Goal: Find specific page/section: Find specific page/section

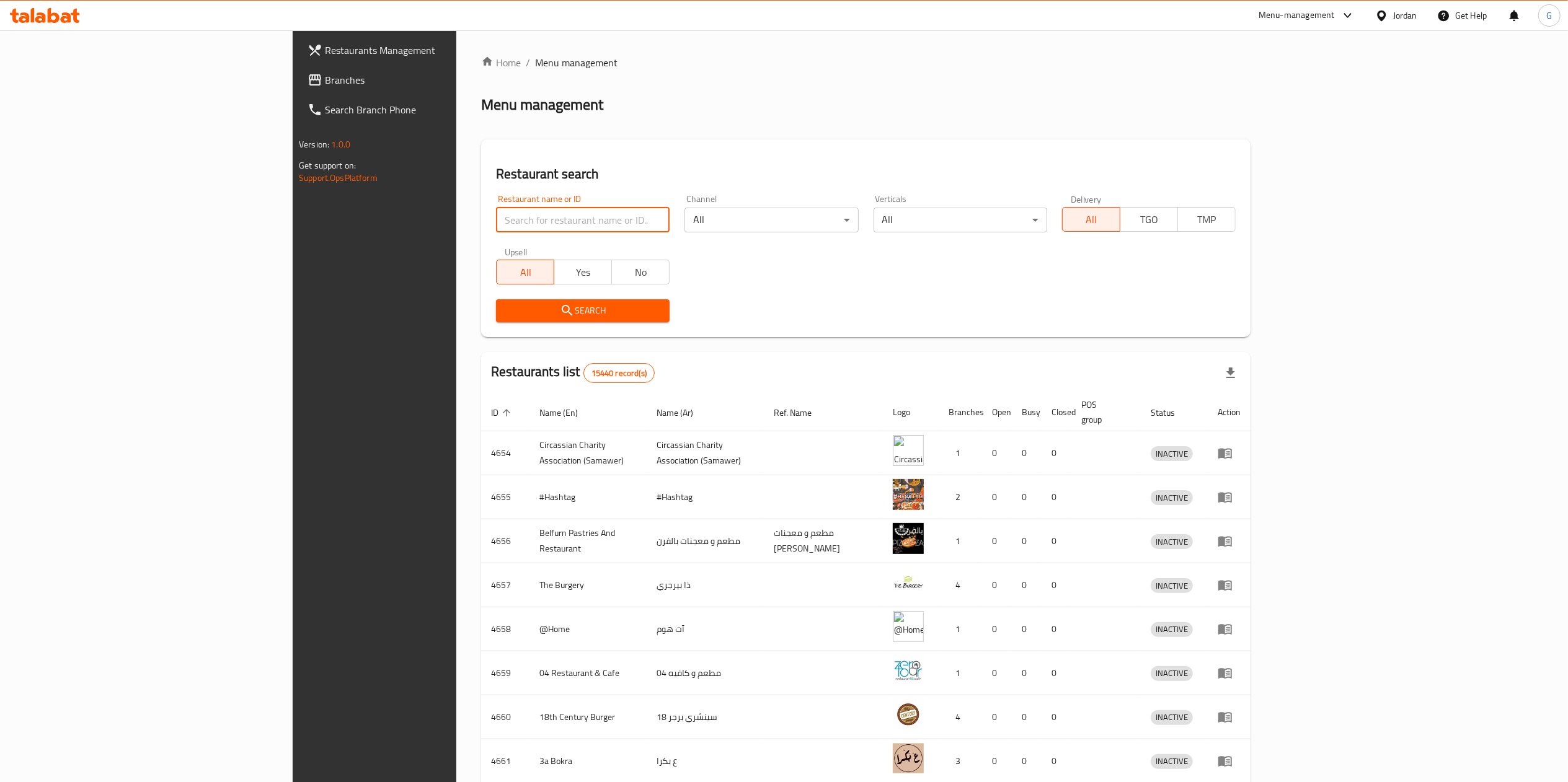
paste input "الكفتة الأصيلة"
click at [510, 216] on input "search" at bounding box center [583, 220] width 174 height 25
type input "الكفتة الأصيلة"
click button "Search" at bounding box center [583, 310] width 174 height 23
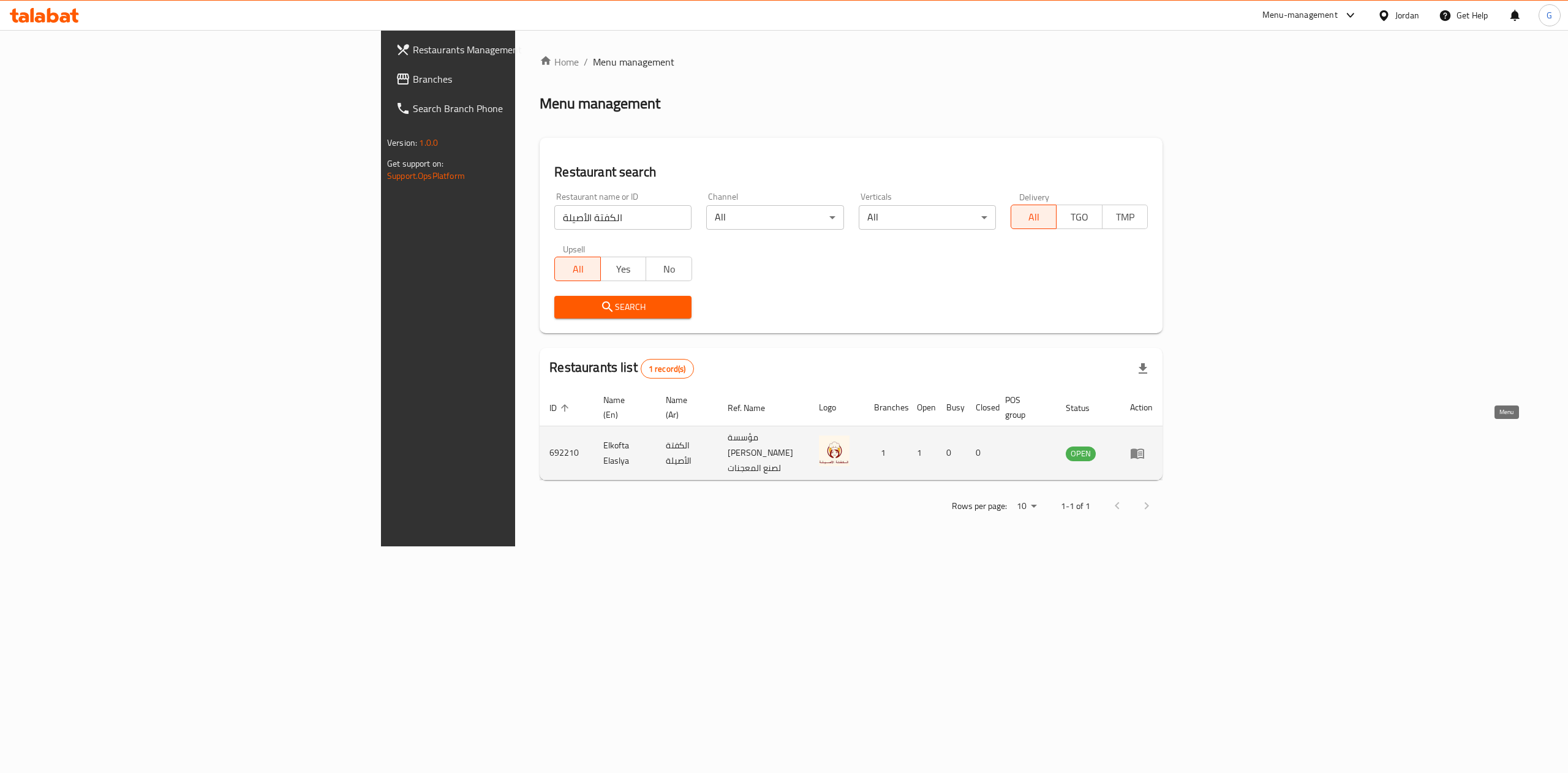
click at [1144, 449] on icon "enhanced table" at bounding box center [1138, 453] width 14 height 10
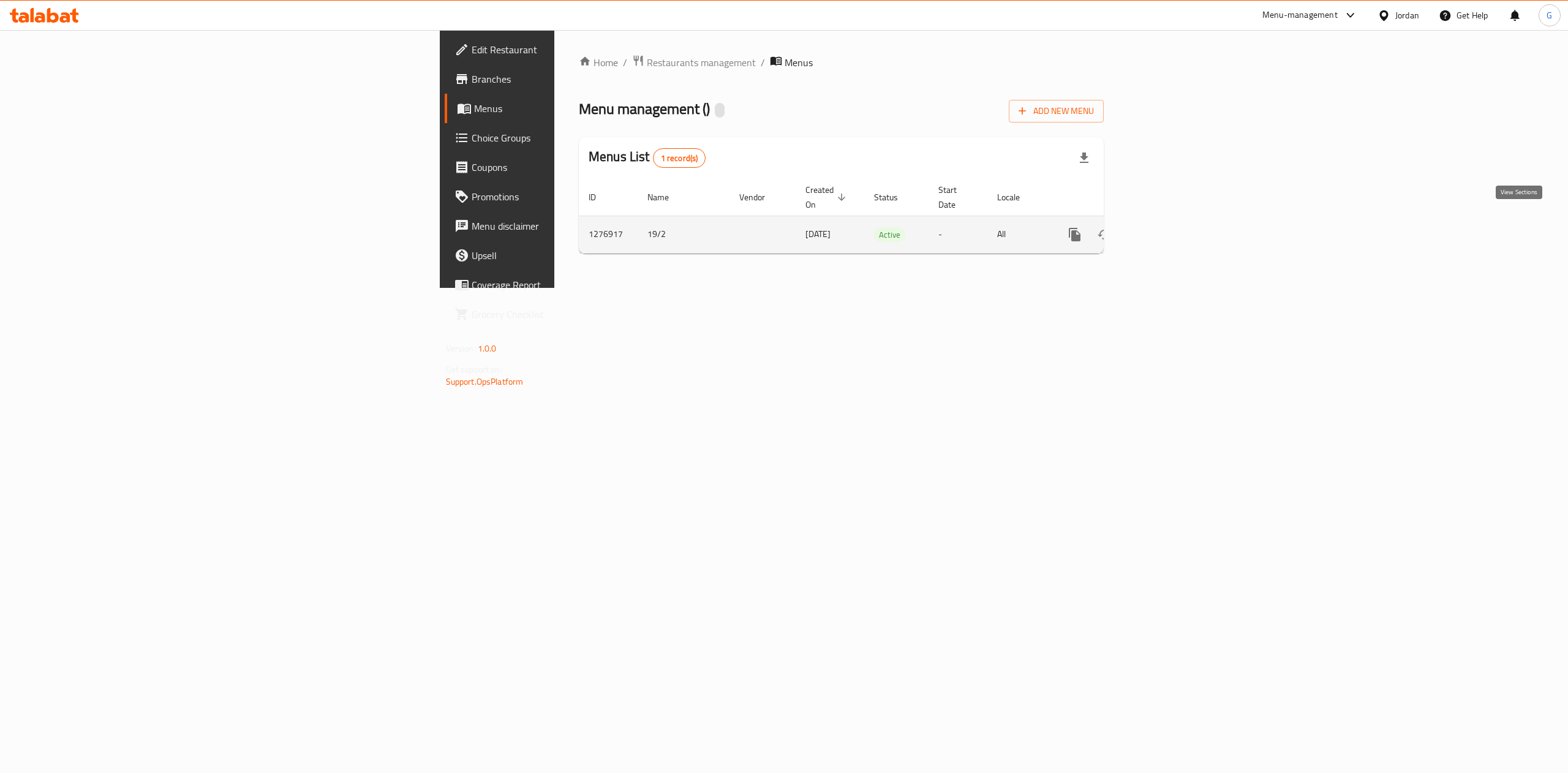
click at [1171, 227] on icon "enhanced table" at bounding box center [1163, 235] width 14 height 14
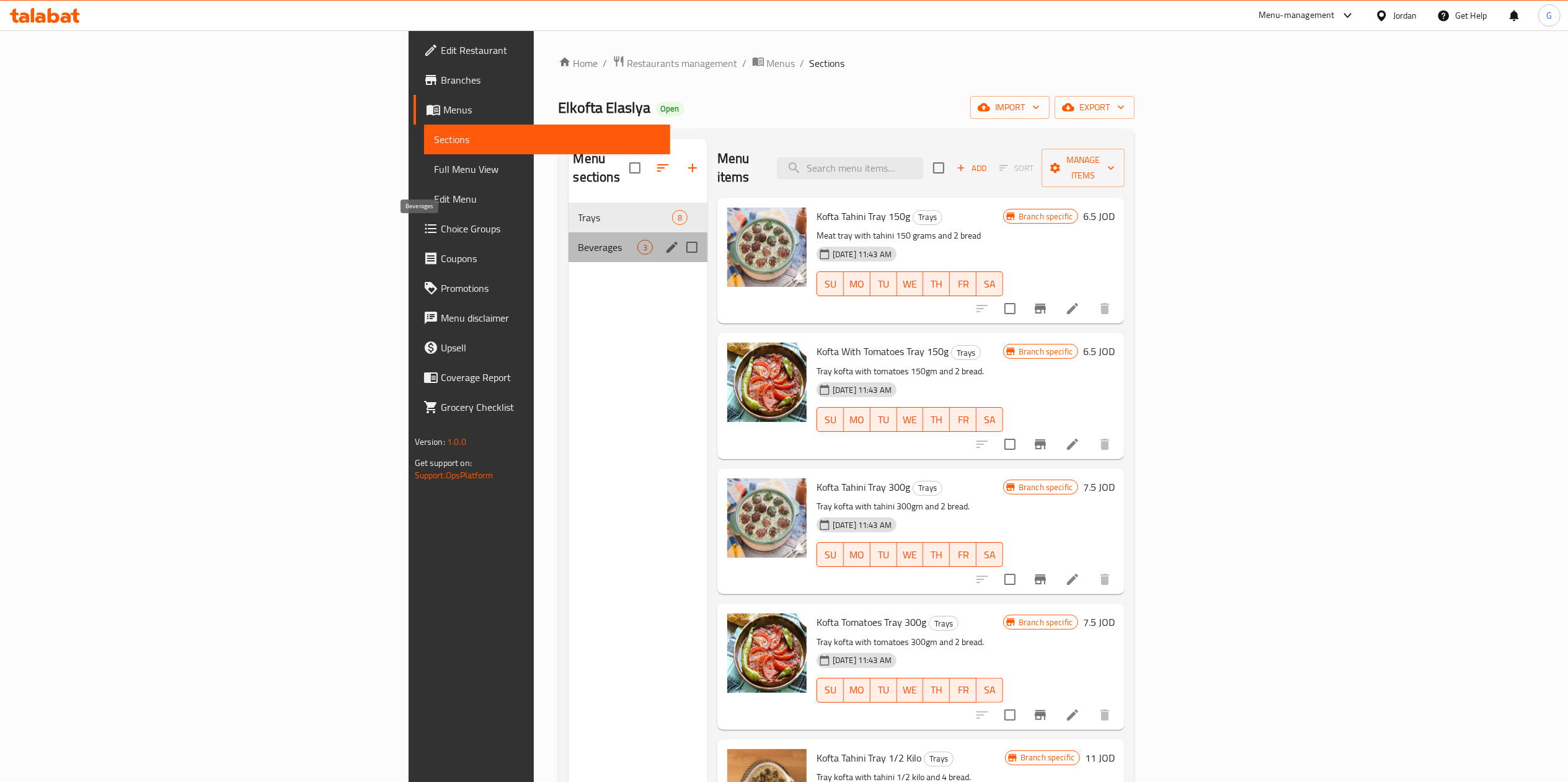
click at [578, 240] on span "Beverages" at bounding box center [607, 247] width 59 height 15
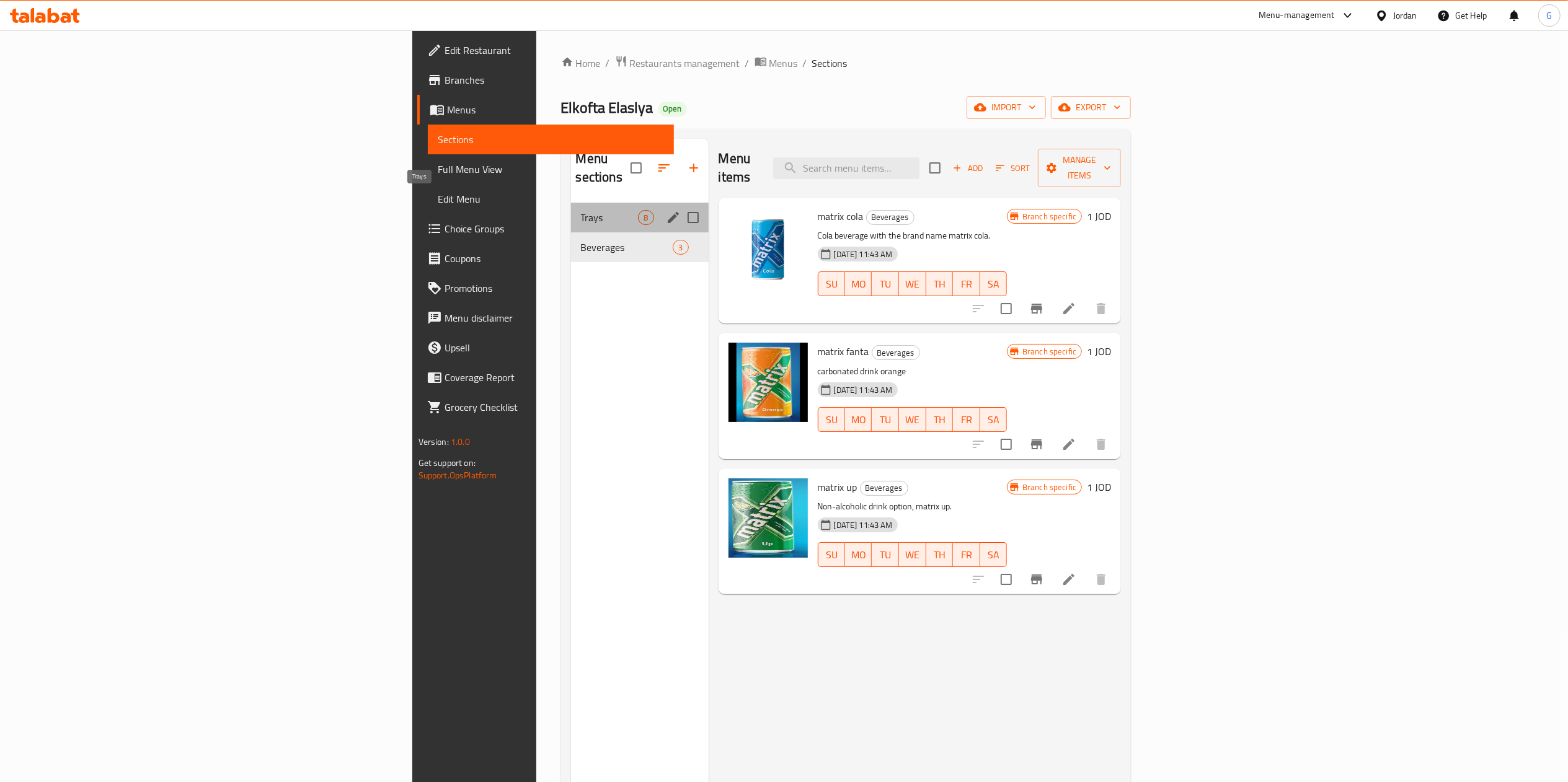
click at [581, 210] on span "Trays" at bounding box center [609, 217] width 58 height 15
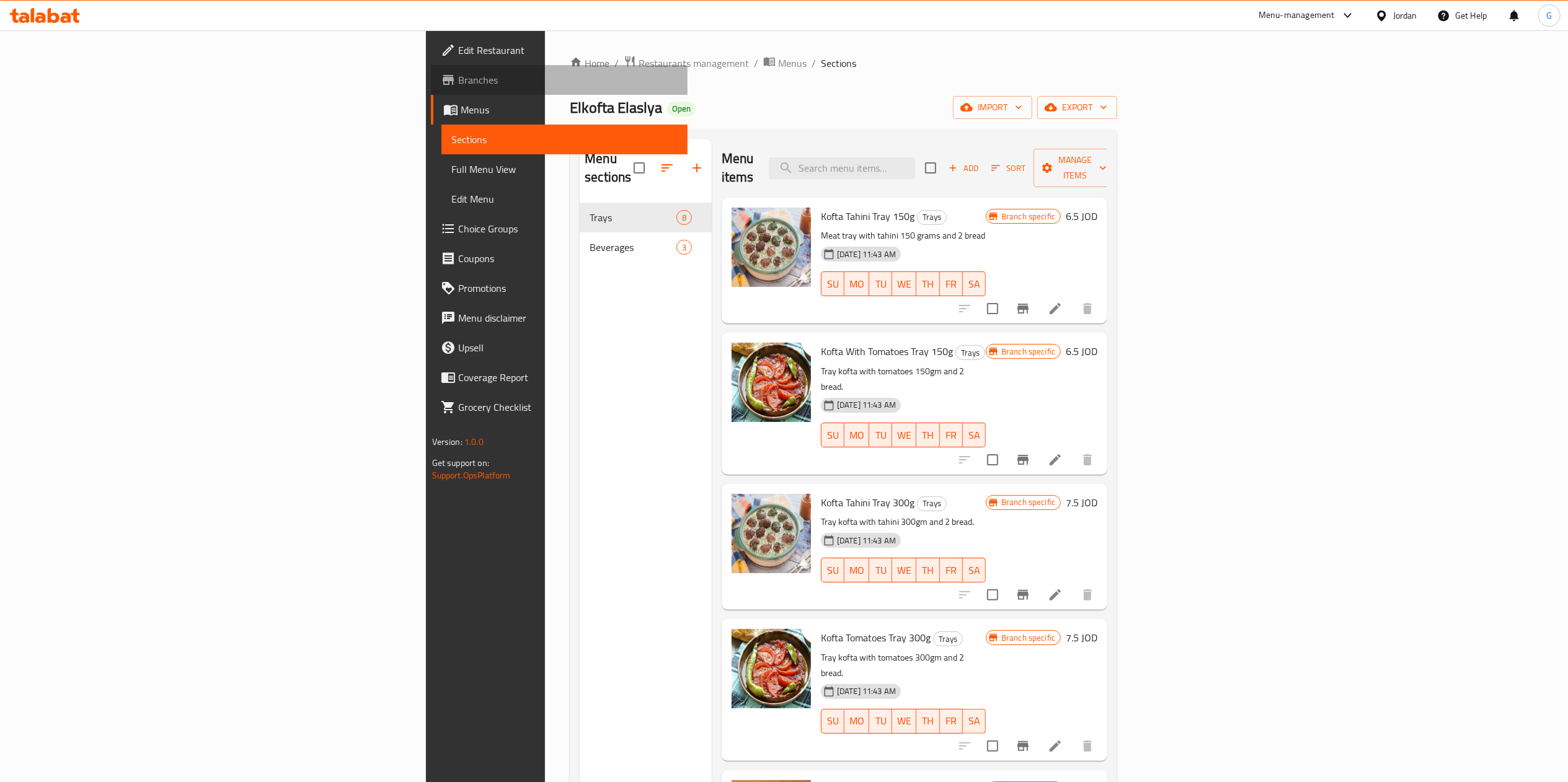
click at [458, 72] on span "Branches" at bounding box center [568, 79] width 220 height 15
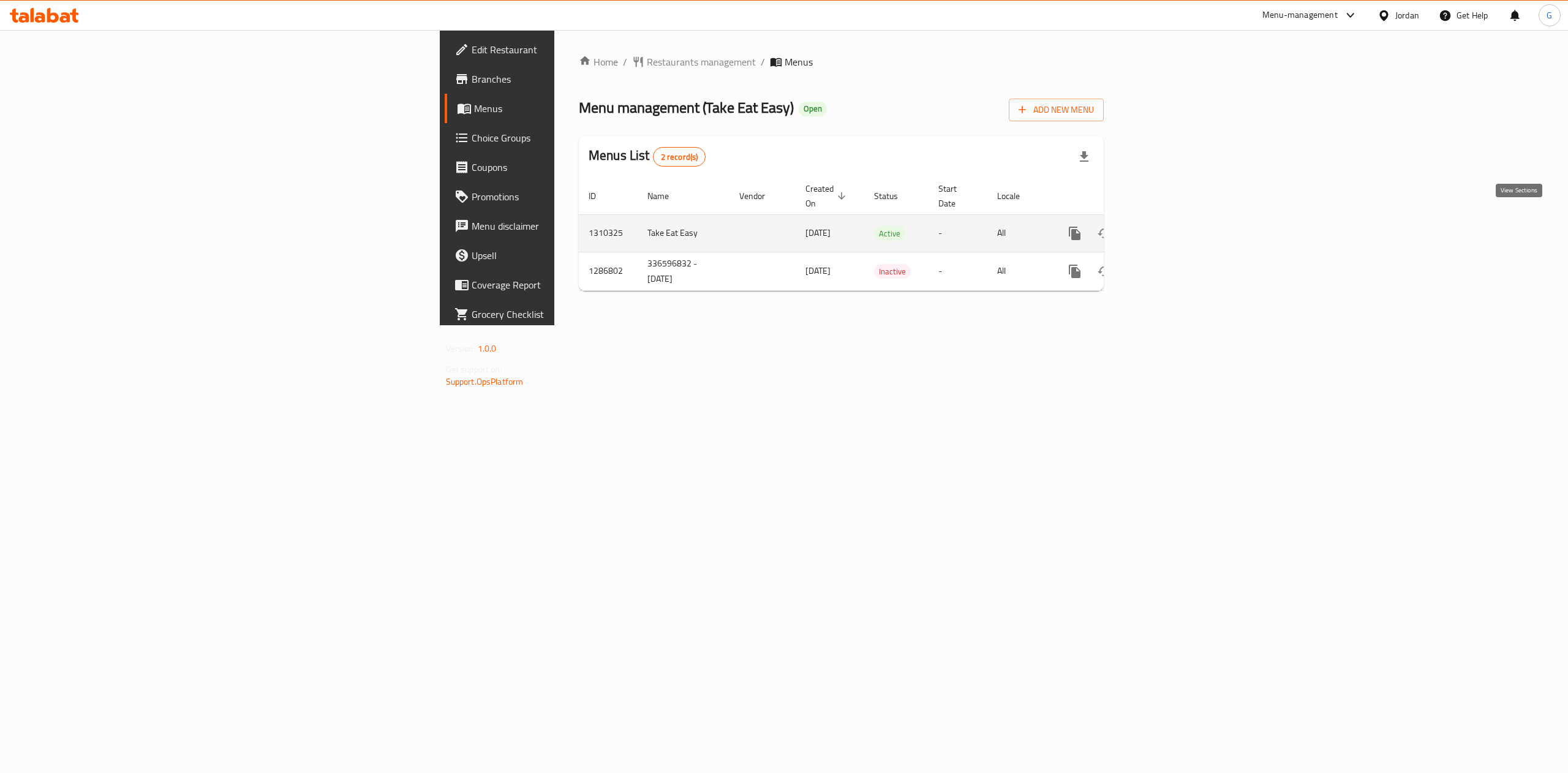
click at [1171, 226] on icon "enhanced table" at bounding box center [1163, 233] width 14 height 14
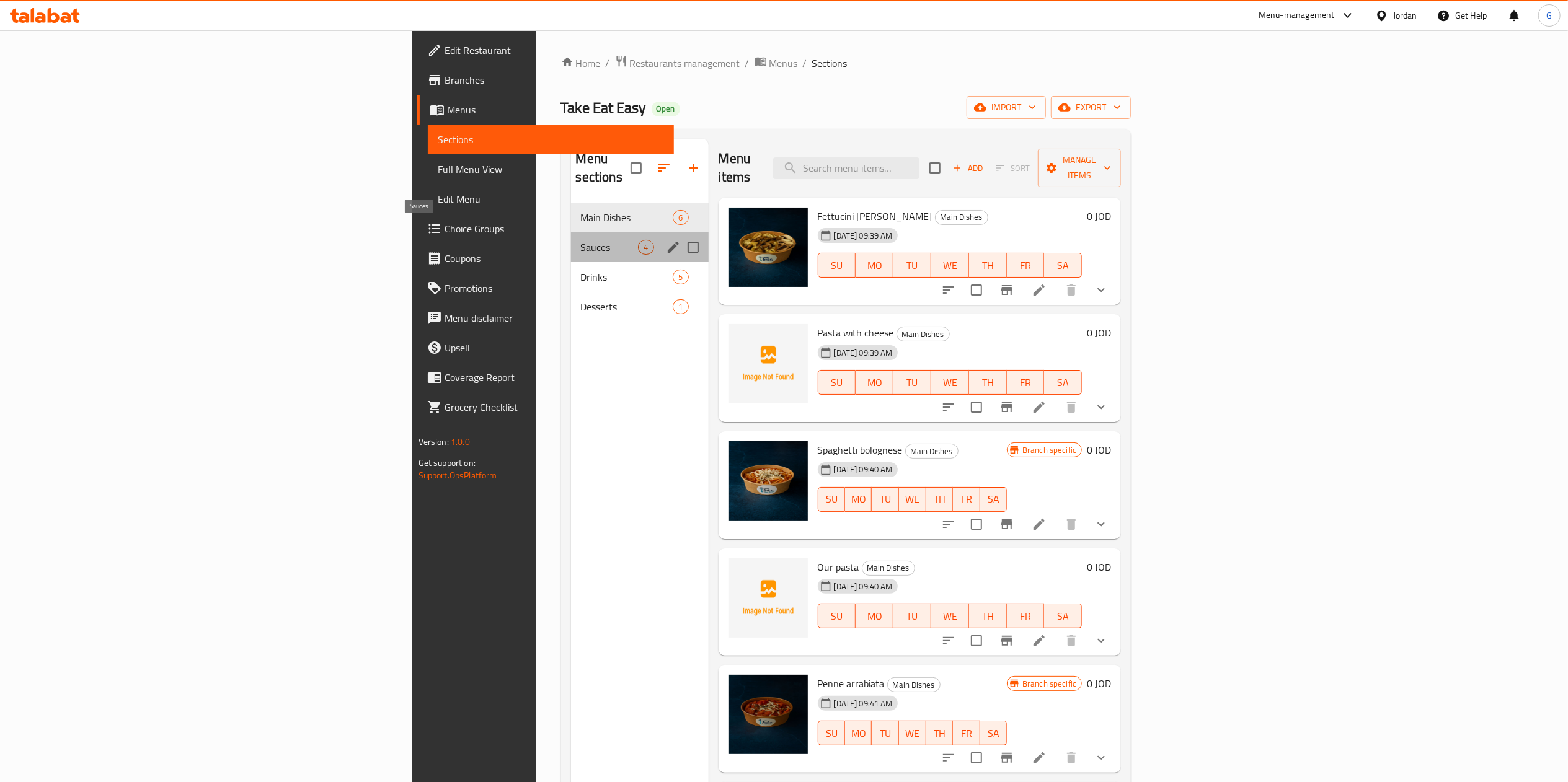
click at [581, 240] on span "Sauces" at bounding box center [609, 247] width 58 height 15
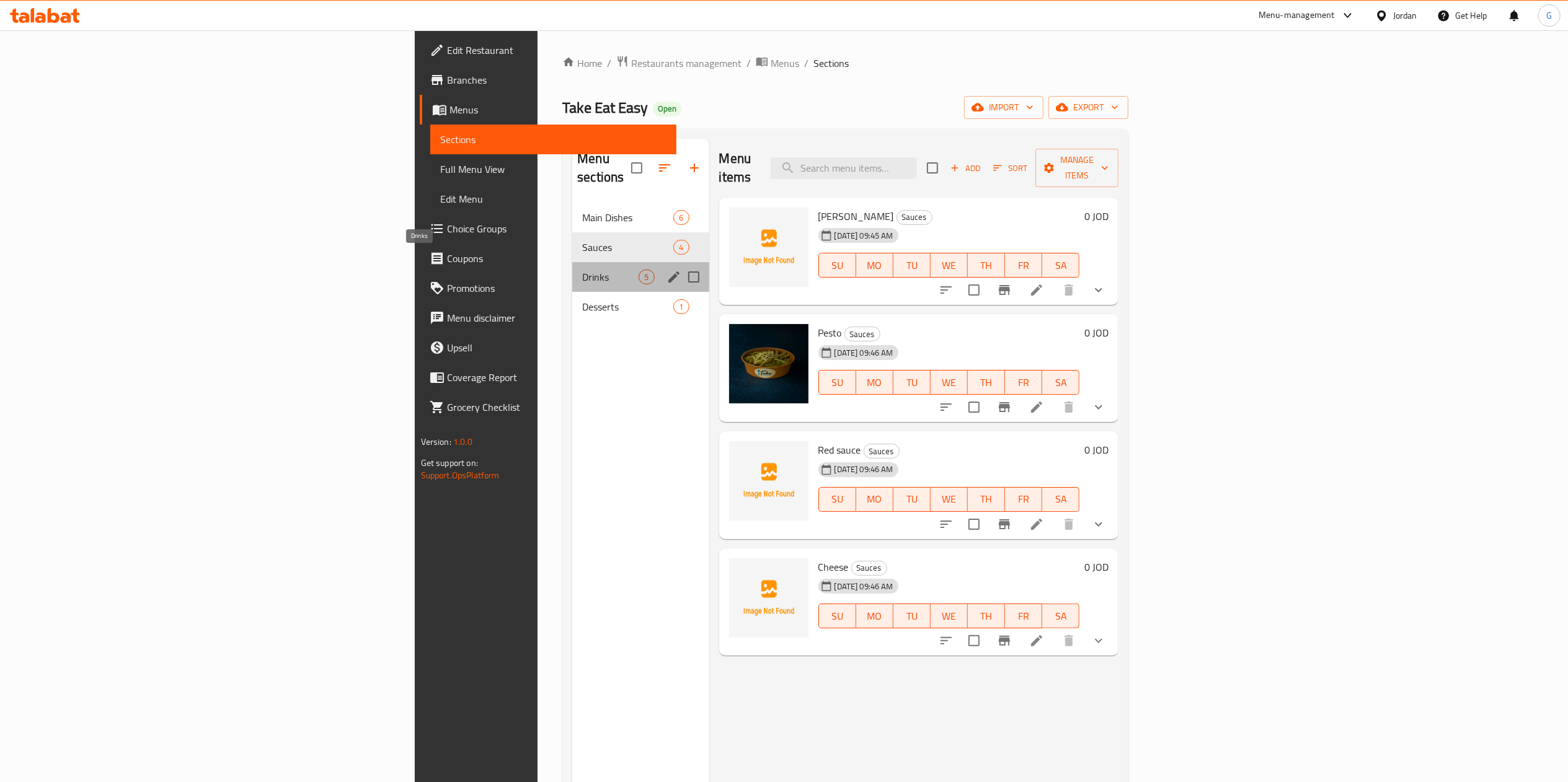
click at [582, 270] on span "Drinks" at bounding box center [610, 277] width 57 height 15
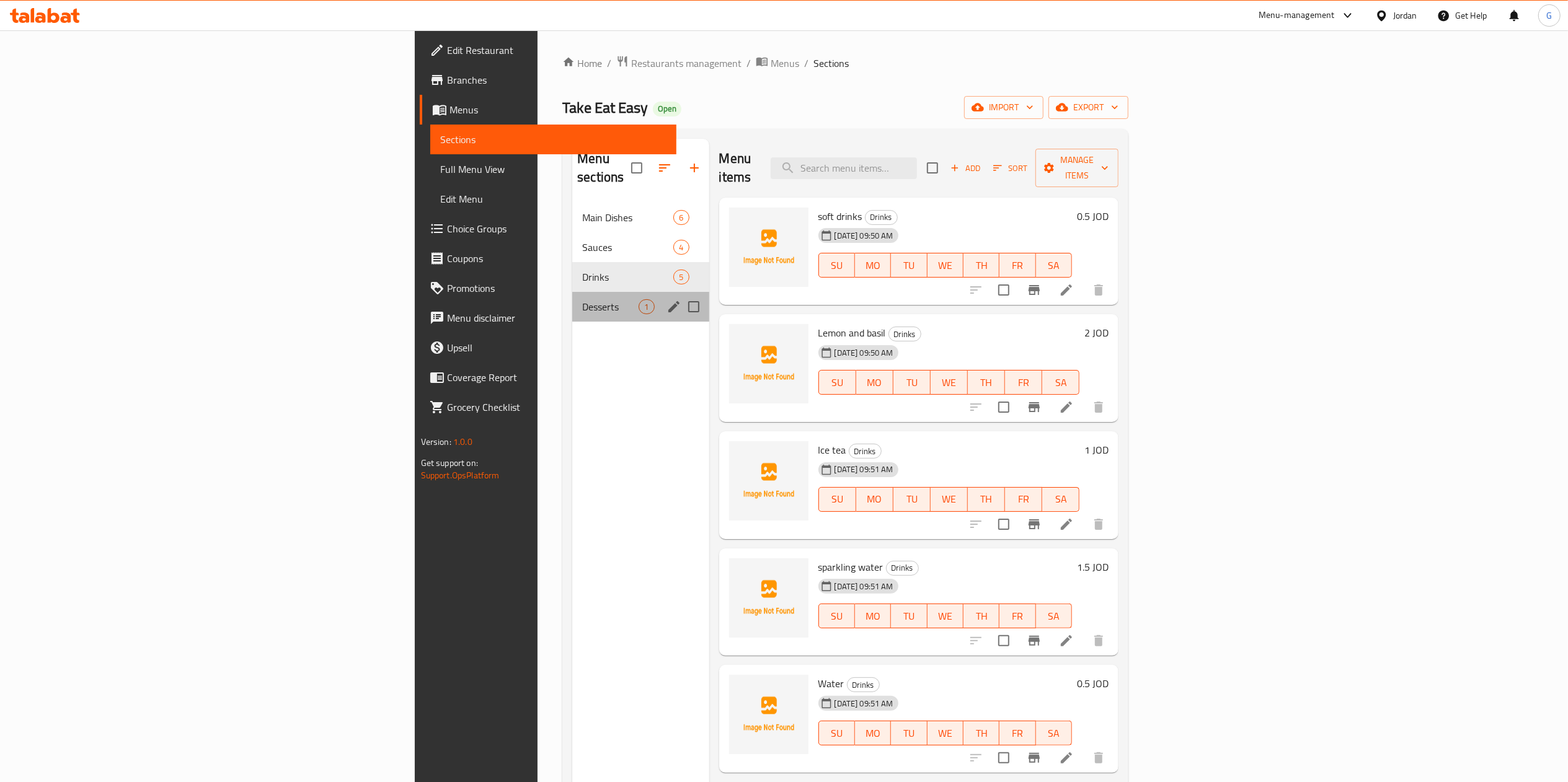
click at [572, 302] on div "Desserts 1" at bounding box center [640, 306] width 136 height 30
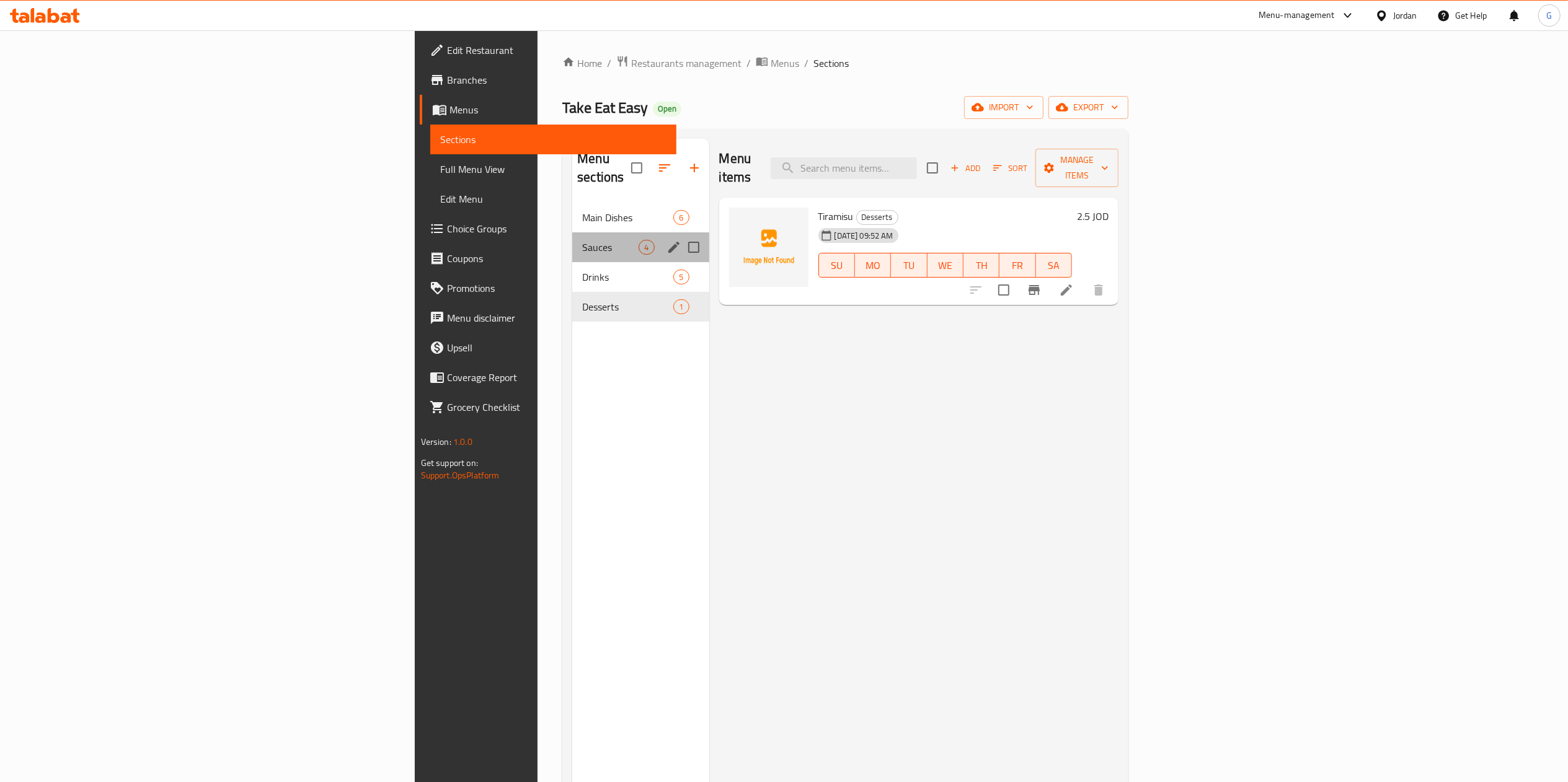
click at [572, 233] on div "Sauces 4" at bounding box center [640, 247] width 136 height 30
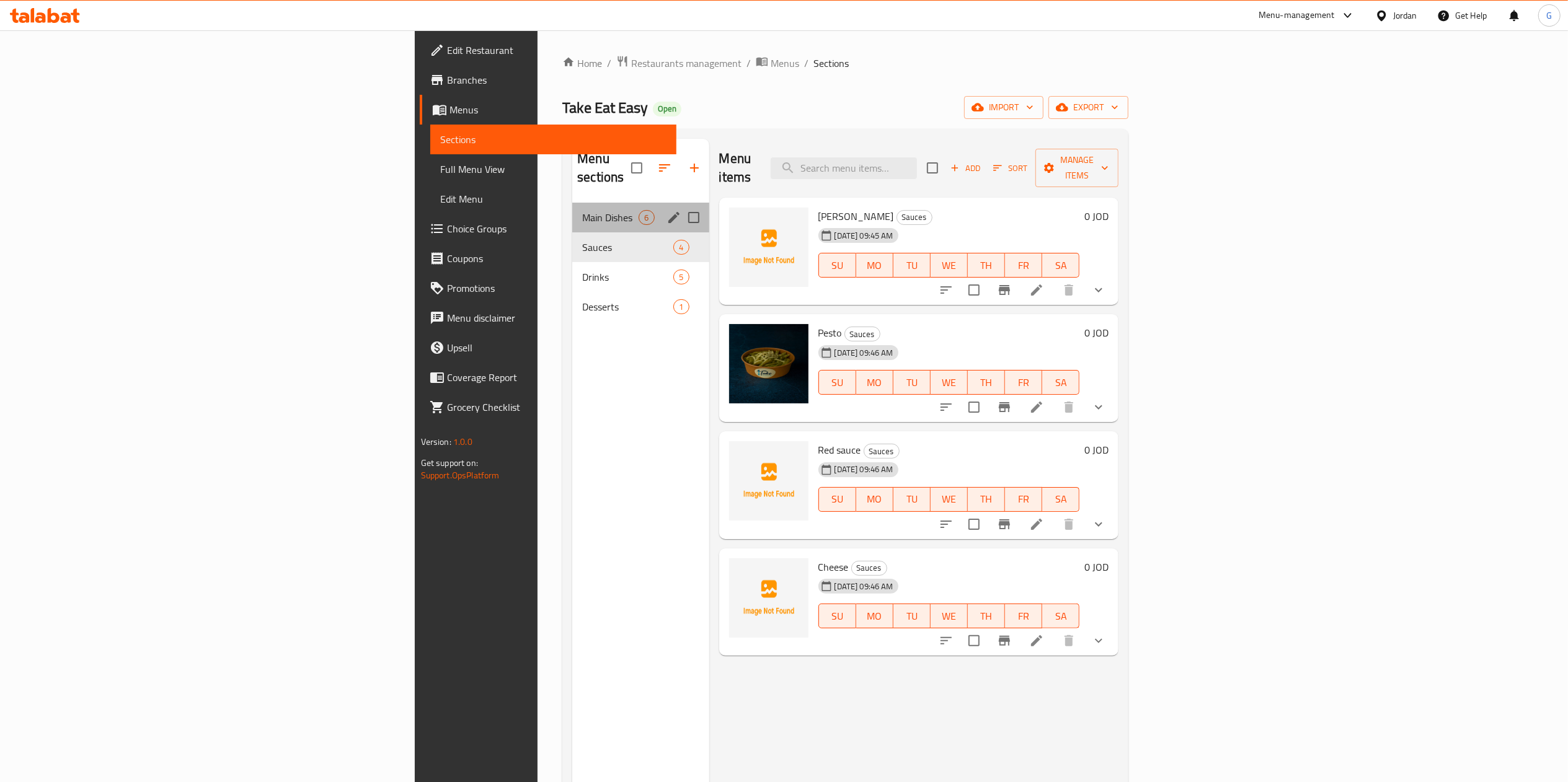
click at [572, 203] on div "Main Dishes 6" at bounding box center [640, 217] width 136 height 30
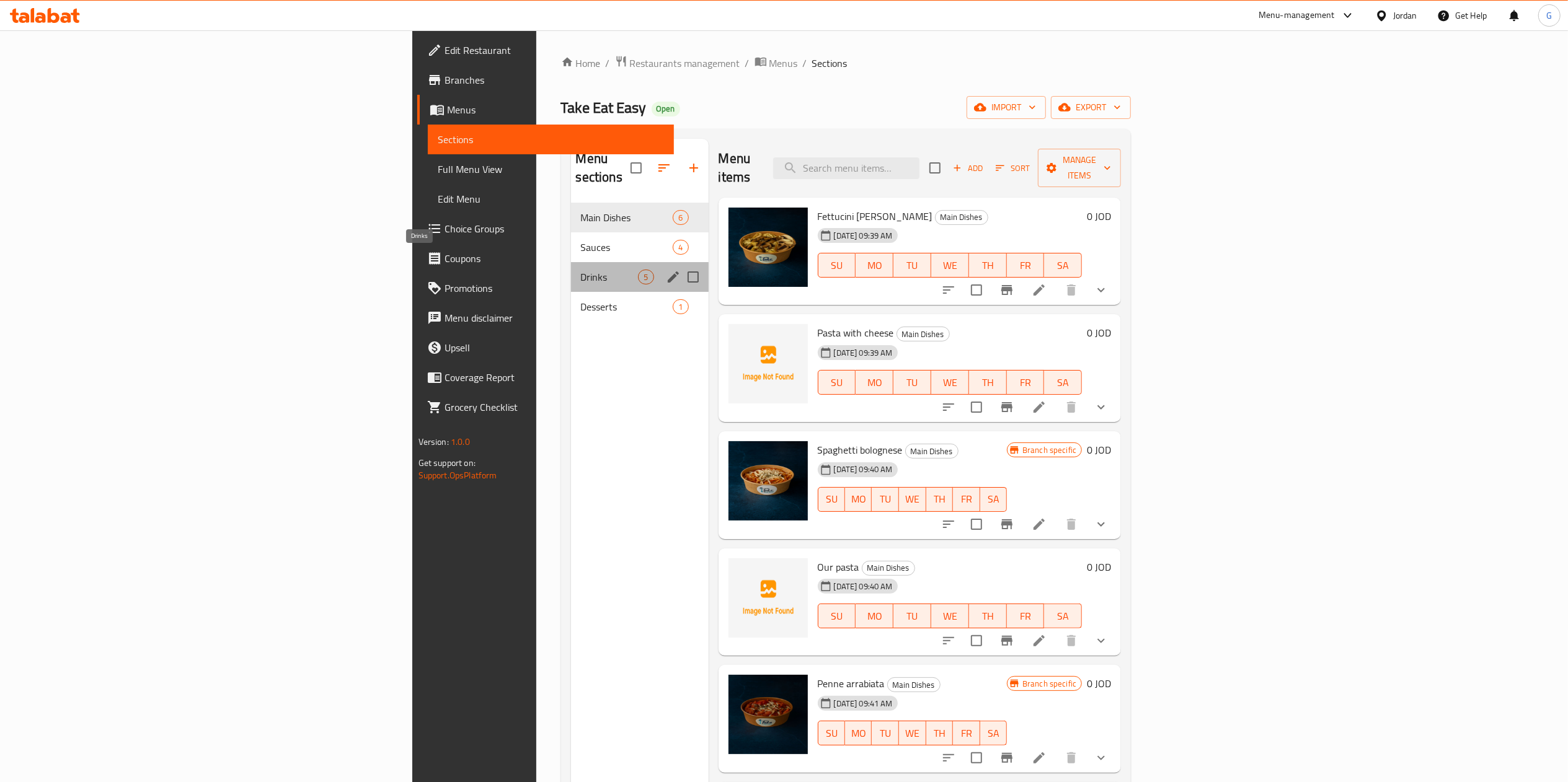
click at [581, 270] on span "Drinks" at bounding box center [609, 277] width 58 height 15
